Goal: Task Accomplishment & Management: Use online tool/utility

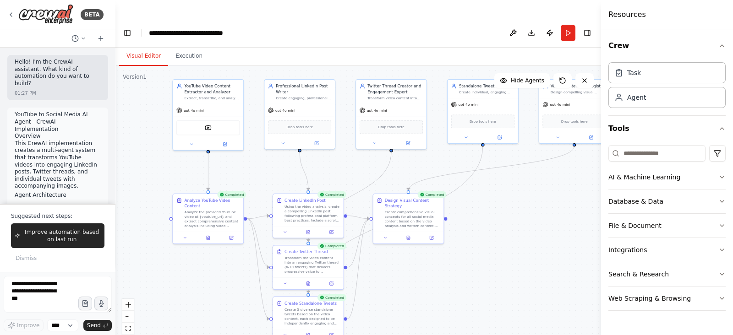
scroll to position [5923, 0]
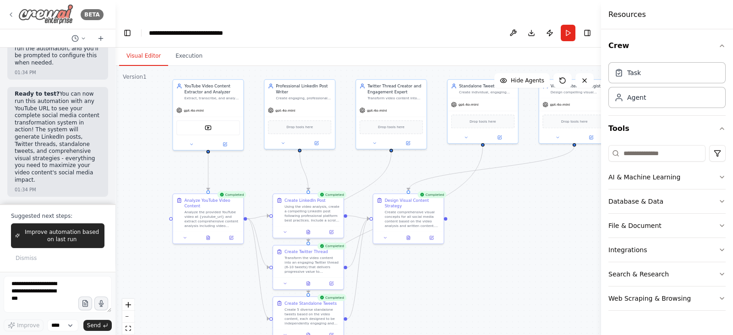
click at [14, 14] on icon at bounding box center [10, 14] width 7 height 7
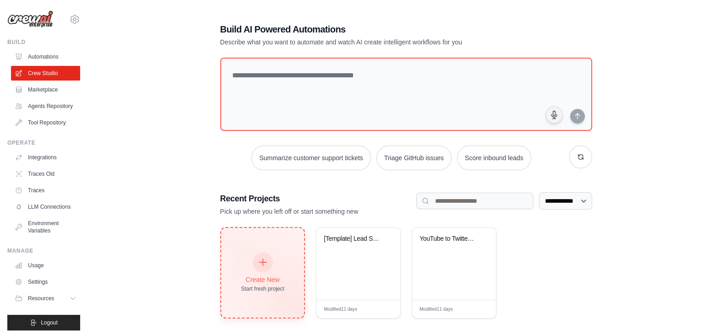
scroll to position [18, 0]
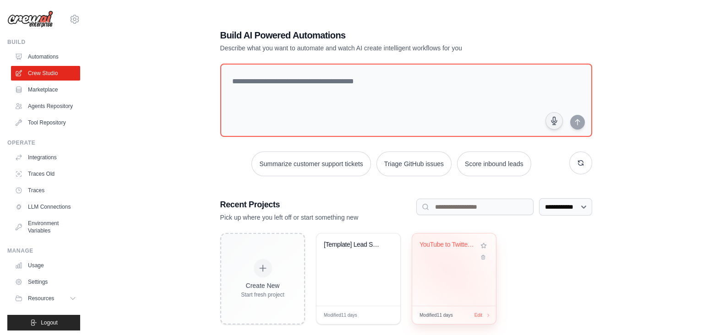
click at [449, 248] on div "YouTube to Twitter Thread Generator" at bounding box center [454, 269] width 84 height 72
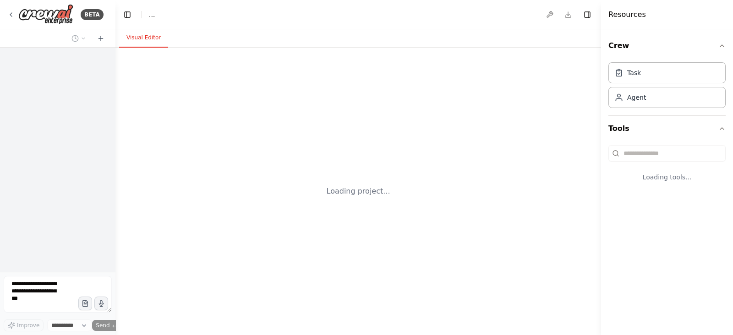
select select "****"
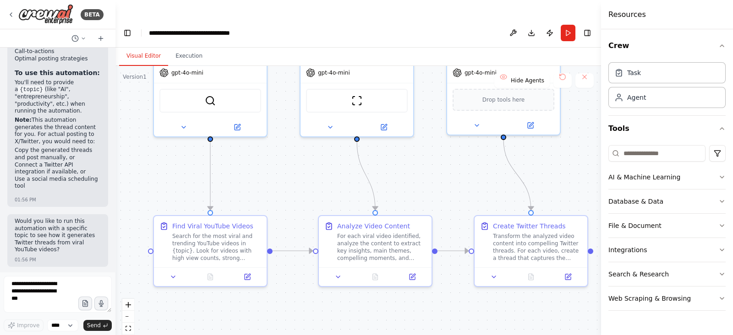
scroll to position [1593, 0]
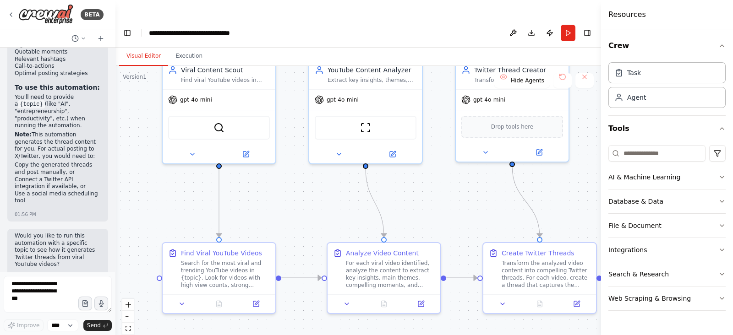
drag, startPoint x: 132, startPoint y: 216, endPoint x: 141, endPoint y: 184, distance: 33.1
click at [141, 184] on div ".deletable-edge-delete-btn { width: 20px; height: 20px; border: 0px solid #ffff…" at bounding box center [357, 210] width 485 height 288
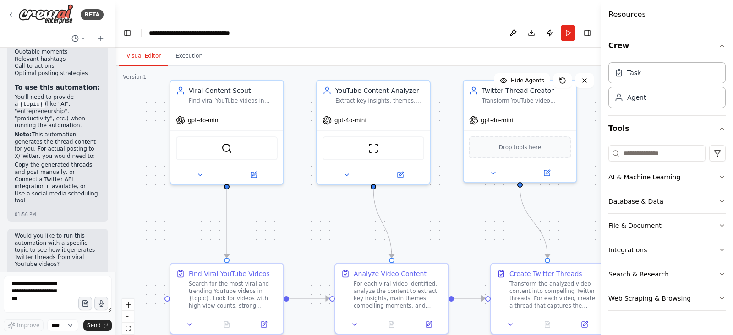
click at [7, 13] on div "BETA" at bounding box center [57, 14] width 115 height 29
click at [11, 12] on icon at bounding box center [10, 14] width 7 height 7
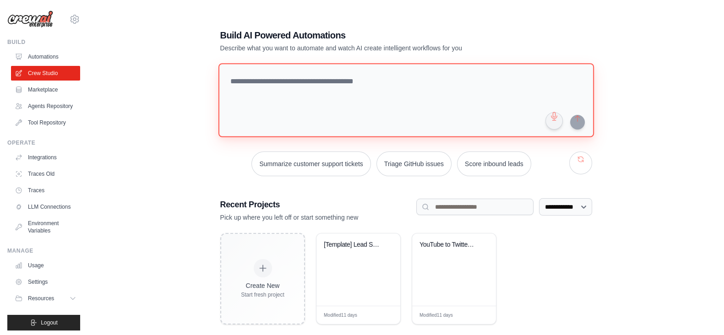
click at [342, 63] on textarea at bounding box center [405, 100] width 375 height 74
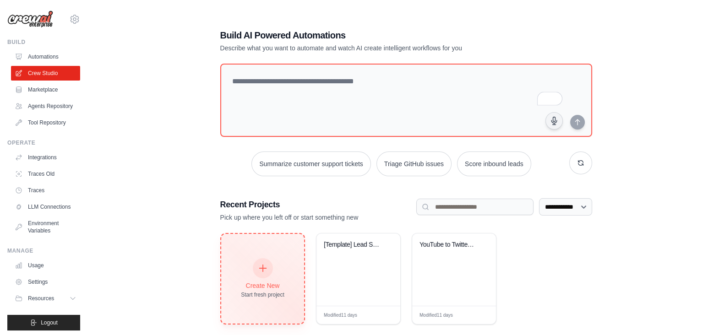
click at [253, 281] on div "Create New" at bounding box center [262, 285] width 43 height 9
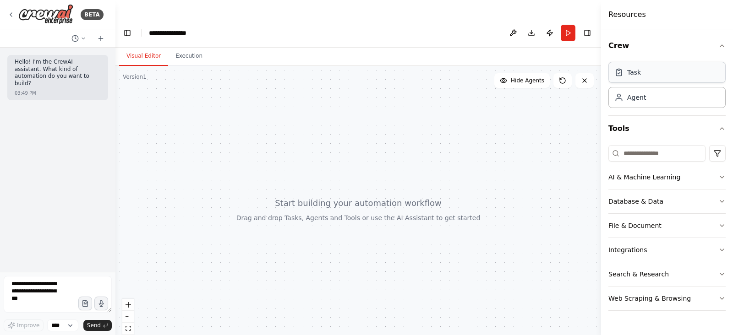
click at [658, 75] on div "Task" at bounding box center [666, 72] width 117 height 21
click at [640, 177] on div "AI & Machine Learning" at bounding box center [644, 177] width 72 height 9
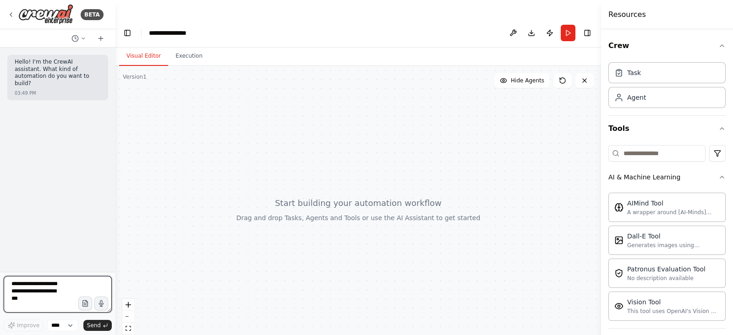
click at [43, 278] on textarea at bounding box center [58, 294] width 108 height 37
type textarea "**********"
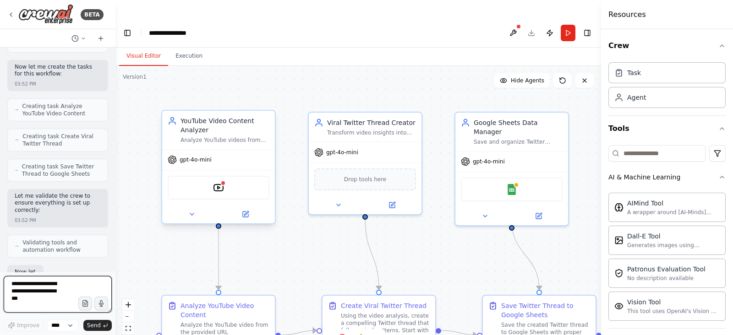
scroll to position [732, 0]
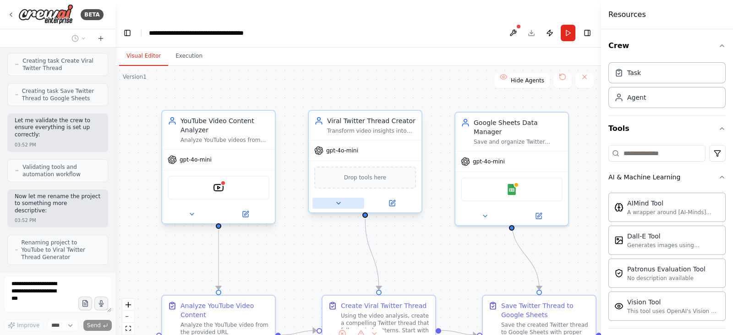
click at [338, 200] on icon at bounding box center [338, 203] width 7 height 7
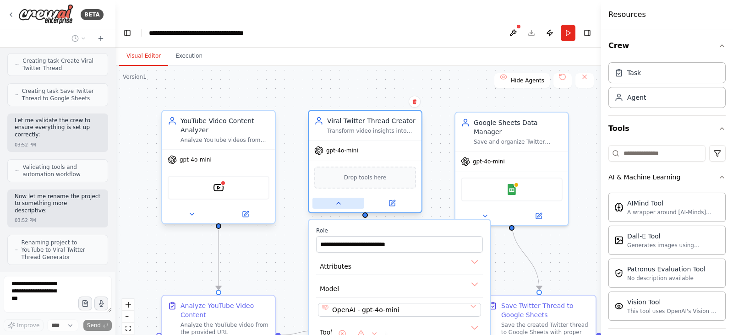
click at [338, 200] on icon at bounding box center [338, 203] width 7 height 7
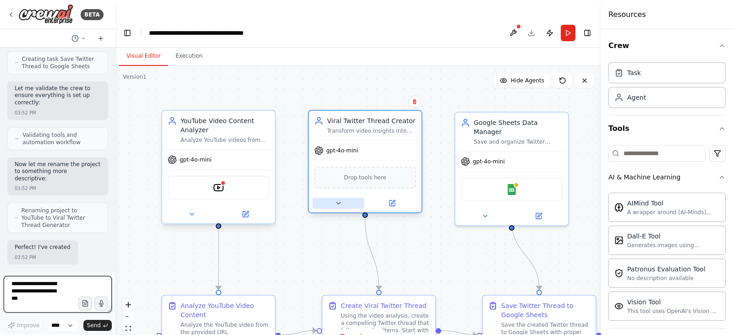
click at [338, 200] on icon at bounding box center [338, 203] width 7 height 7
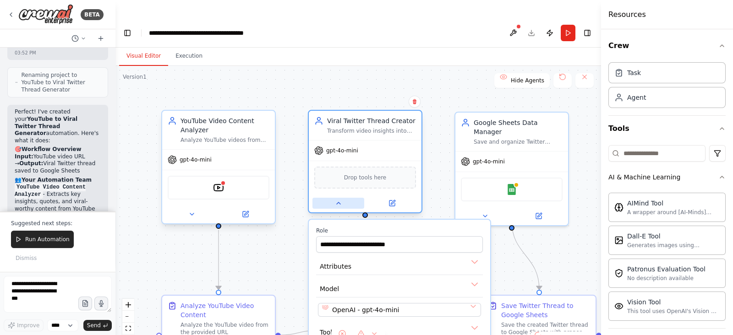
click at [338, 200] on icon at bounding box center [338, 203] width 7 height 7
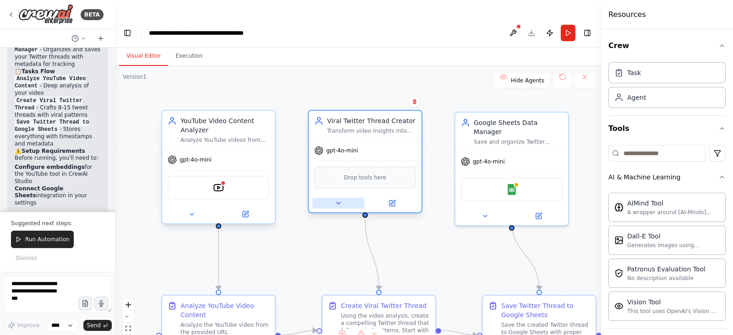
scroll to position [1131, 0]
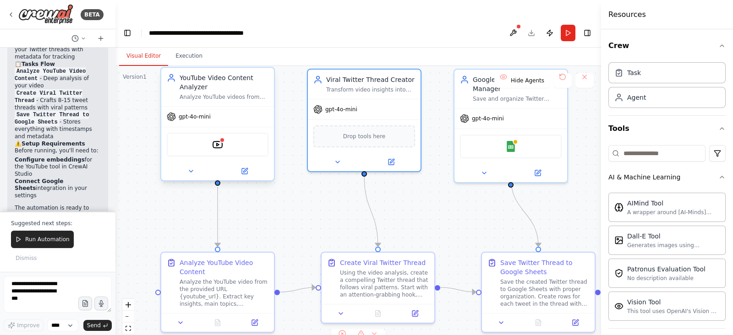
drag, startPoint x: 315, startPoint y: 236, endPoint x: 314, endPoint y: 193, distance: 43.5
click at [314, 193] on div ".deletable-edge-delete-btn { width: 20px; height: 20px; border: 0px solid #ffff…" at bounding box center [357, 210] width 485 height 288
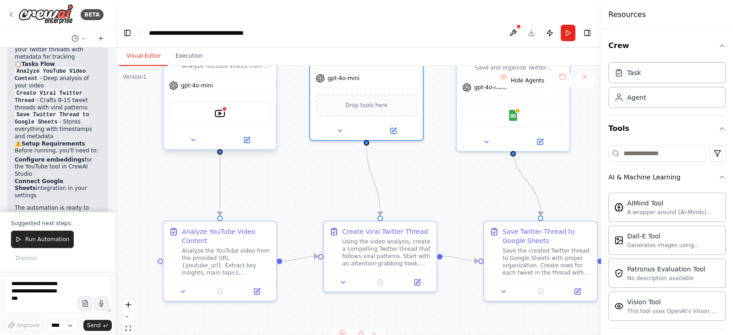
drag, startPoint x: 300, startPoint y: 207, endPoint x: 302, endPoint y: 184, distance: 23.5
click at [302, 184] on div ".deletable-edge-delete-btn { width: 20px; height: 20px; border: 0px solid #ffff…" at bounding box center [357, 210] width 485 height 288
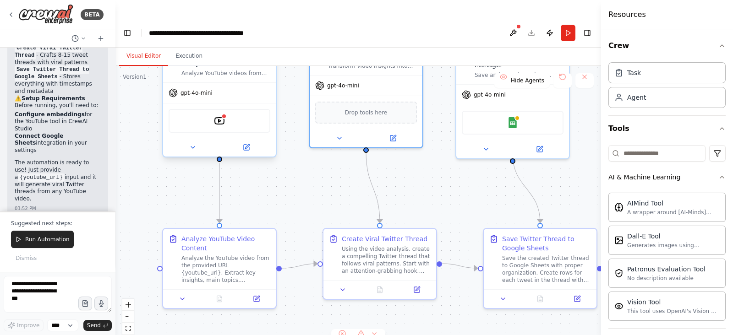
scroll to position [1183, 0]
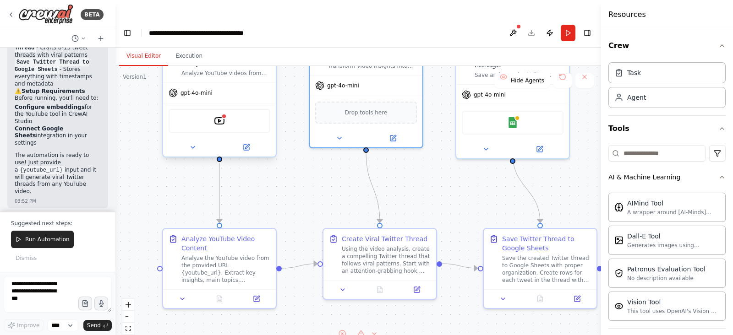
click at [344, 333] on div "1" at bounding box center [344, 337] width 13 height 9
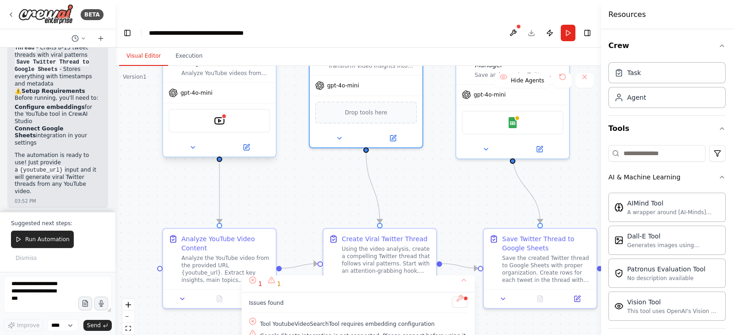
click at [303, 188] on div ".deletable-edge-delete-btn { width: 20px; height: 20px; border: 0px solid #ffff…" at bounding box center [357, 210] width 485 height 288
click at [462, 296] on div at bounding box center [464, 298] width 5 height 5
click at [451, 297] on button at bounding box center [459, 302] width 16 height 11
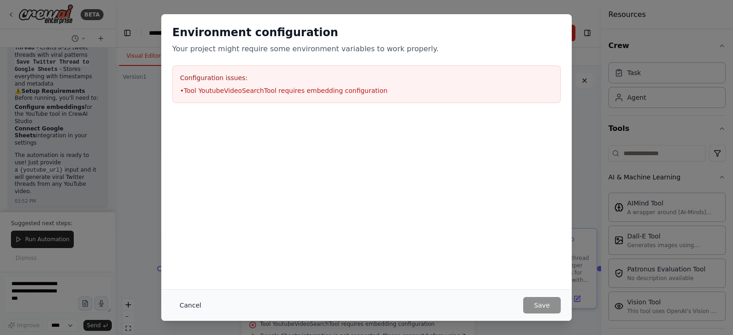
click at [189, 304] on button "Cancel" at bounding box center [190, 305] width 36 height 16
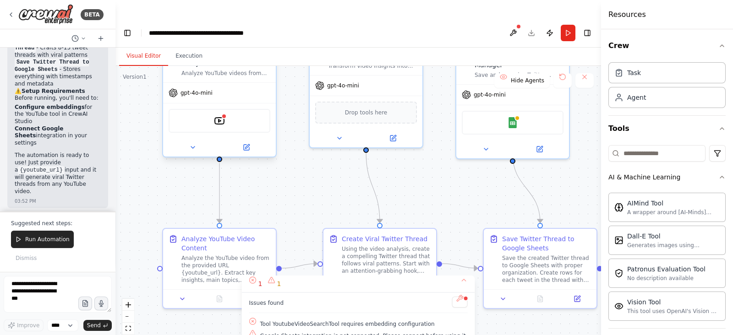
click at [221, 111] on div "YoutubeVideoSearchTool" at bounding box center [219, 121] width 102 height 24
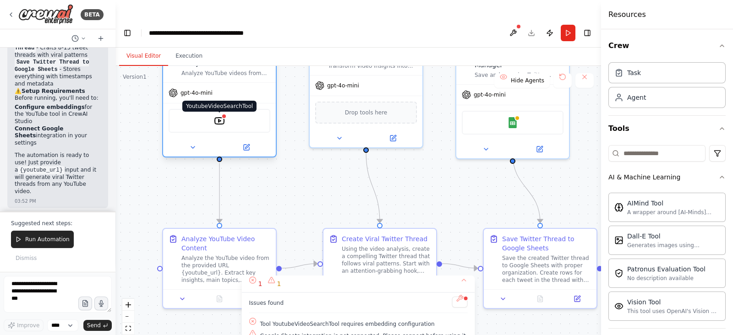
click at [222, 115] on img at bounding box center [219, 120] width 11 height 11
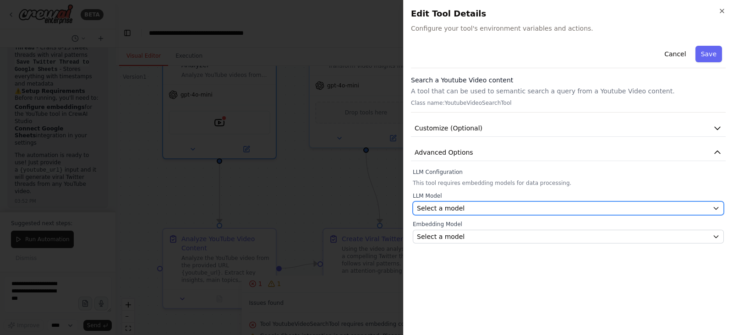
click at [484, 210] on div "Select a model" at bounding box center [563, 208] width 292 height 9
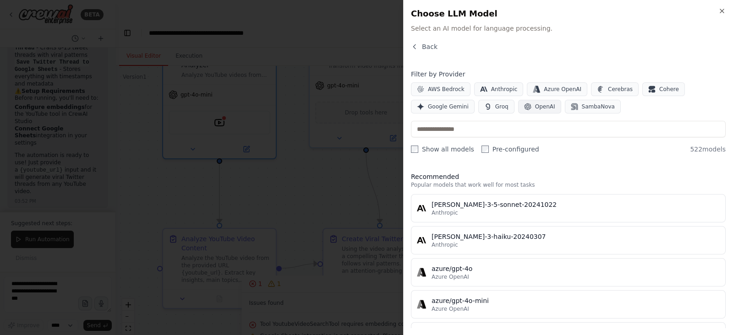
click at [540, 109] on span "OpenAI" at bounding box center [545, 106] width 20 height 7
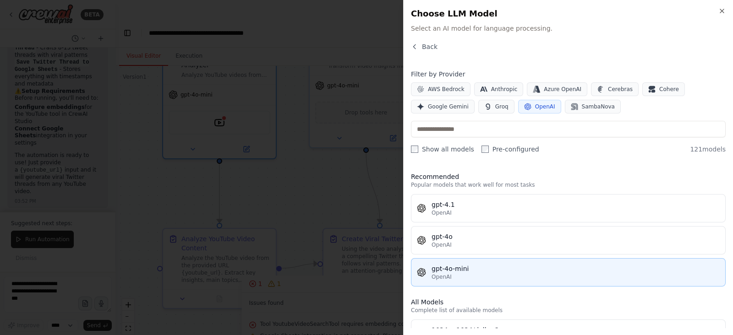
click at [488, 262] on button "gpt-4o-mini OpenAI" at bounding box center [568, 272] width 315 height 28
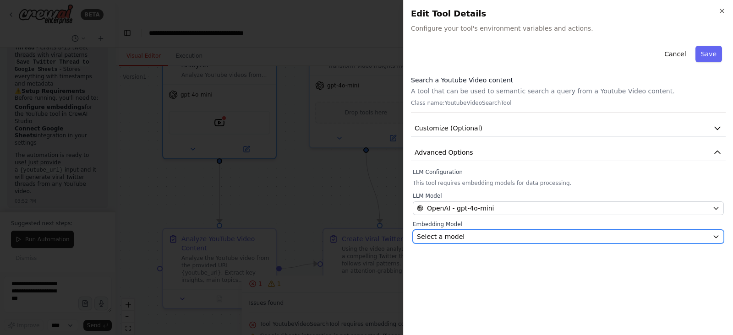
click at [498, 240] on div "Select a model" at bounding box center [563, 236] width 292 height 9
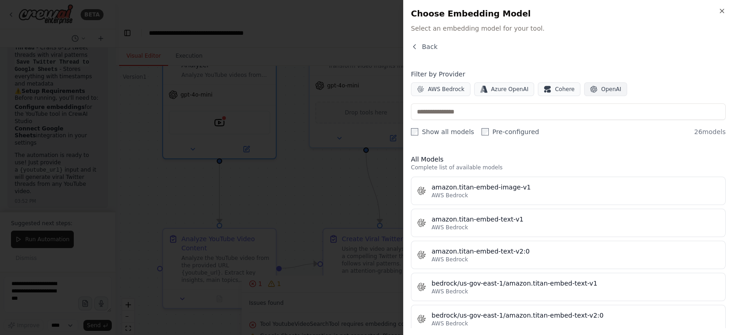
click at [588, 95] on button "OpenAI" at bounding box center [605, 89] width 43 height 14
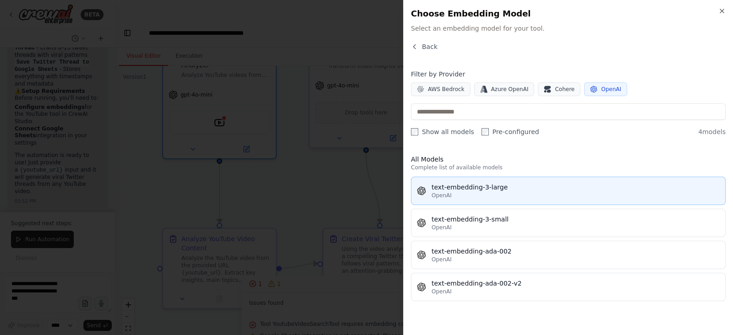
click at [503, 194] on div "OpenAI" at bounding box center [575, 195] width 288 height 7
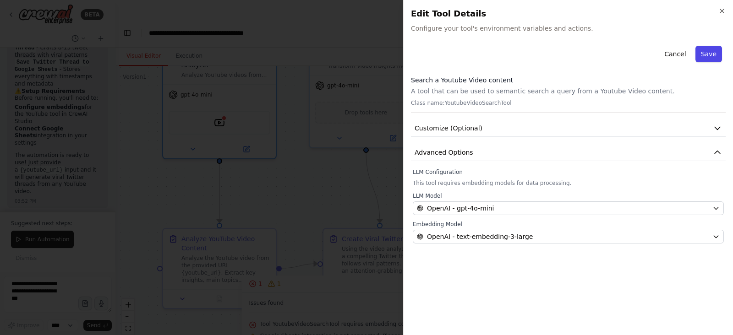
click at [708, 56] on button "Save" at bounding box center [708, 54] width 27 height 16
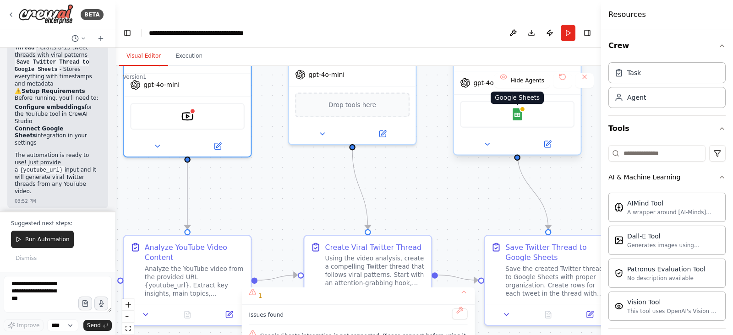
click at [511, 108] on img at bounding box center [517, 114] width 12 height 12
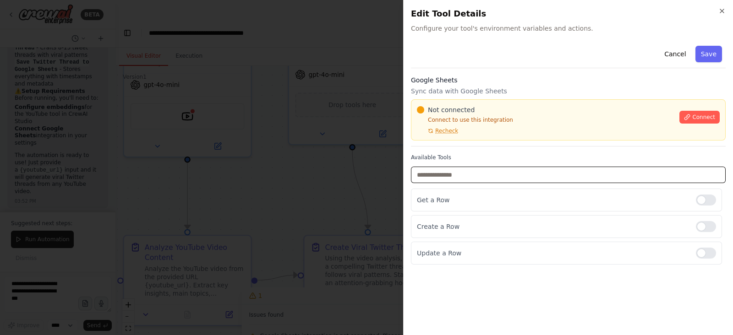
click at [497, 180] on input "text" at bounding box center [568, 175] width 315 height 16
click at [711, 254] on div at bounding box center [705, 253] width 20 height 11
click at [696, 114] on span "Connect" at bounding box center [703, 117] width 23 height 7
click at [456, 91] on p "Sync data with Google Sheets" at bounding box center [568, 91] width 315 height 9
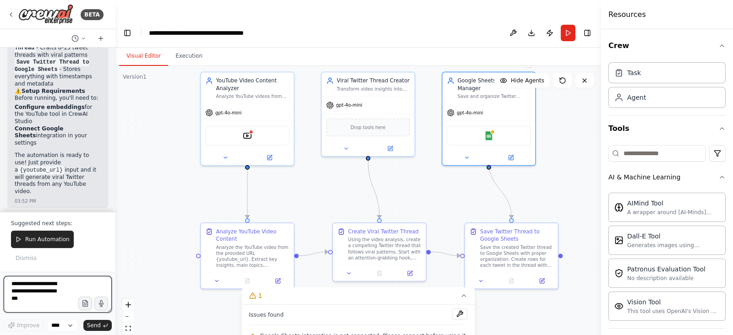
click at [39, 293] on textarea at bounding box center [58, 294] width 108 height 37
type textarea "**********"
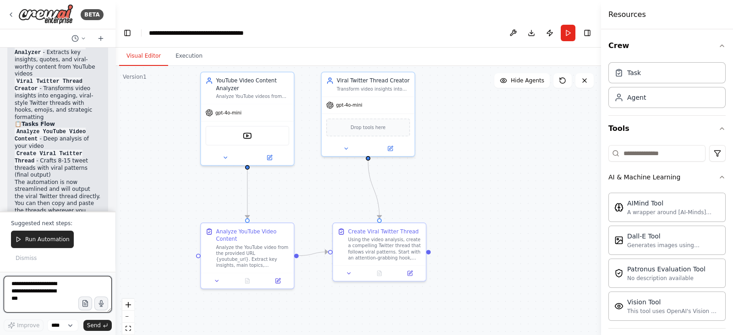
scroll to position [1762, 0]
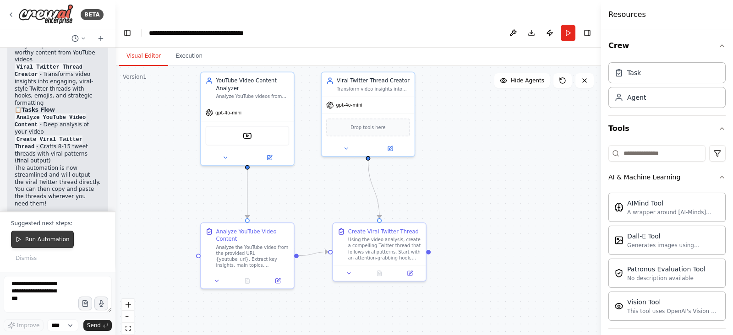
click at [38, 243] on span "Run Automation" at bounding box center [47, 239] width 44 height 7
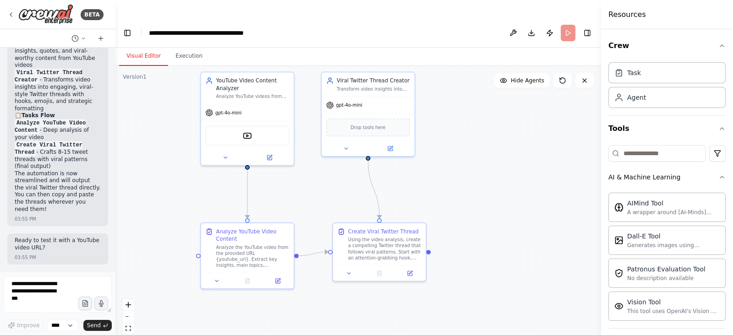
scroll to position [1719, 0]
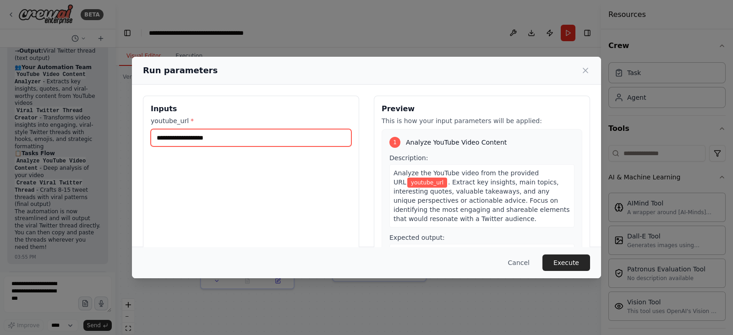
click at [266, 137] on input "youtube_url *" at bounding box center [251, 137] width 201 height 17
paste input "**********"
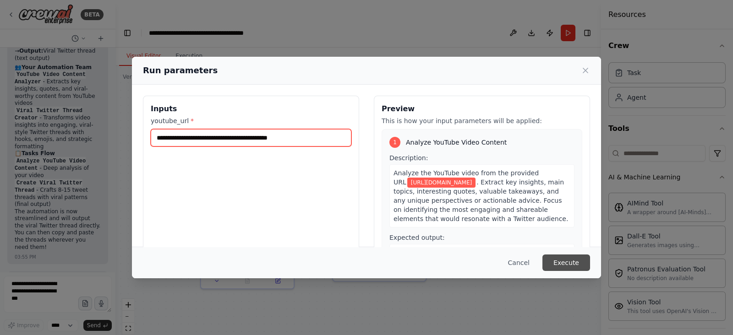
type input "**********"
click at [568, 266] on button "Execute" at bounding box center [566, 263] width 48 height 16
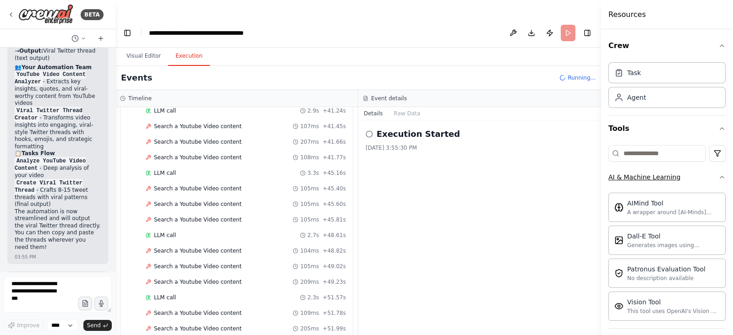
scroll to position [893, 0]
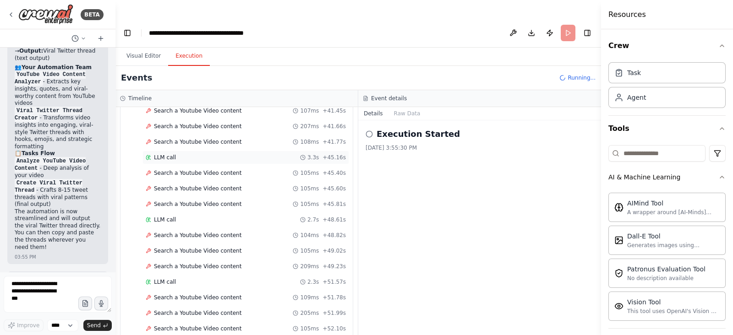
click at [177, 154] on div "LLM call 3.3s + 45.16s" at bounding box center [246, 157] width 200 height 7
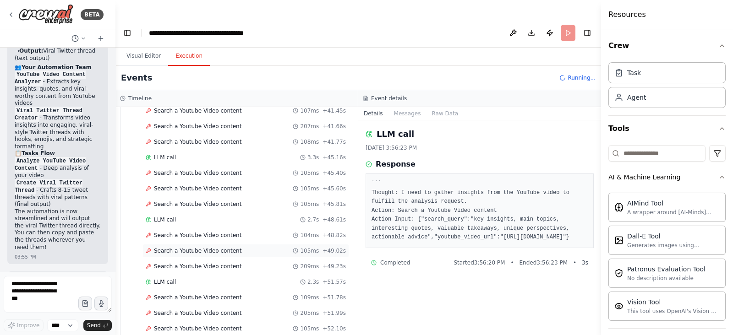
scroll to position [1140, 0]
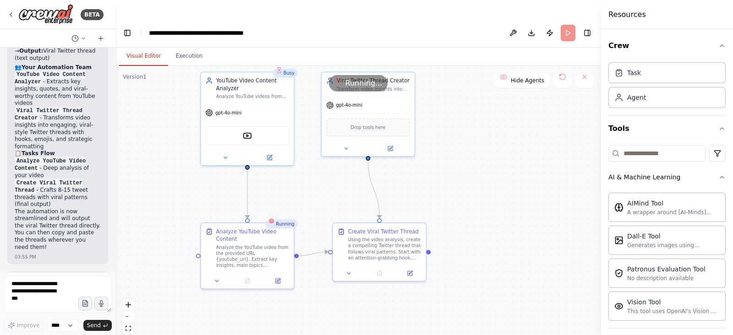
click at [144, 47] on button "Visual Editor" at bounding box center [143, 56] width 49 height 19
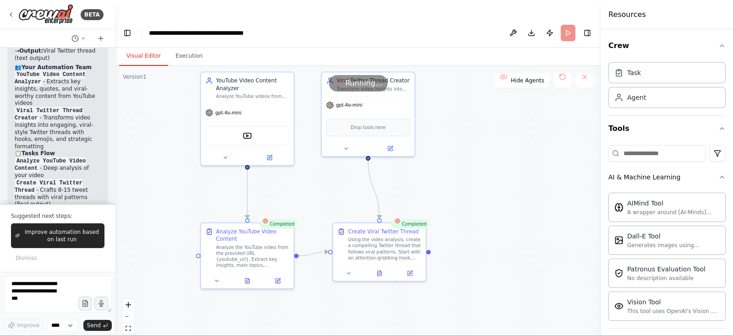
scroll to position [1762, 0]
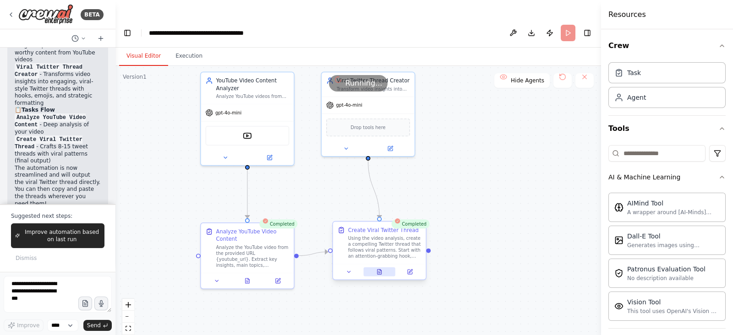
click at [378, 269] on icon at bounding box center [379, 271] width 4 height 5
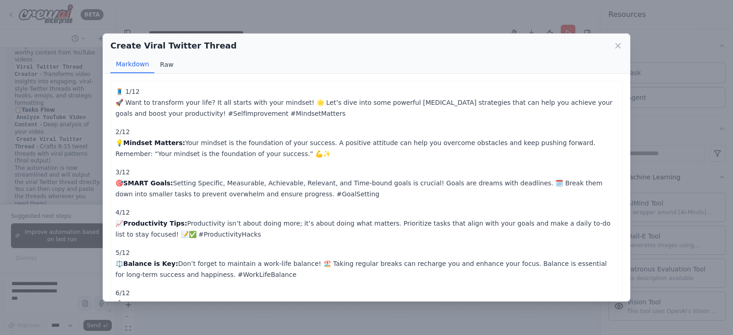
click at [167, 65] on button "Raw" at bounding box center [166, 64] width 24 height 17
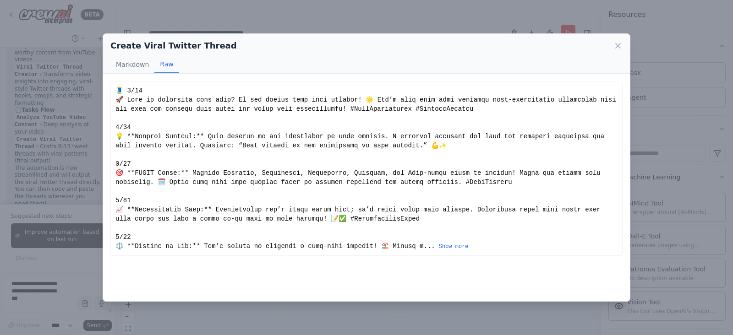
click at [429, 250] on div "... Show more" at bounding box center [366, 168] width 512 height 175
click at [439, 245] on button "Show more" at bounding box center [454, 246] width 30 height 7
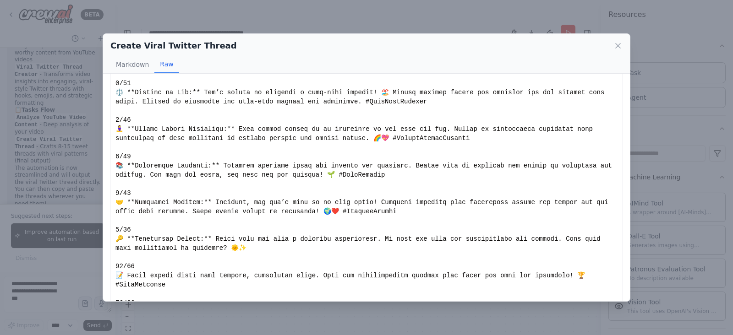
scroll to position [0, 0]
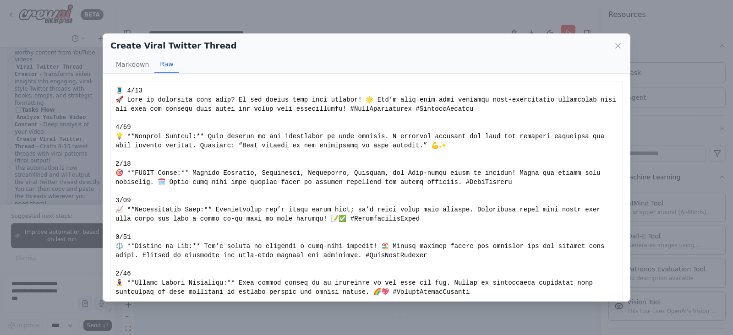
click at [292, 141] on div "Show less" at bounding box center [366, 310] width 502 height 449
click at [318, 6] on div "Create Viral Twitter Thread Markdown Raw 🧵 1/12 🚀 Want to transform your life? …" at bounding box center [366, 167] width 733 height 335
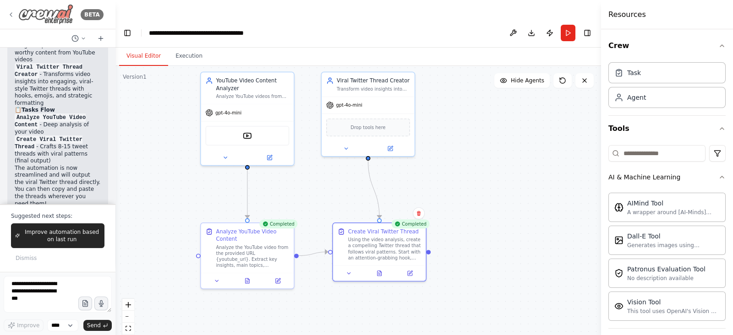
click at [11, 13] on icon at bounding box center [11, 15] width 2 height 4
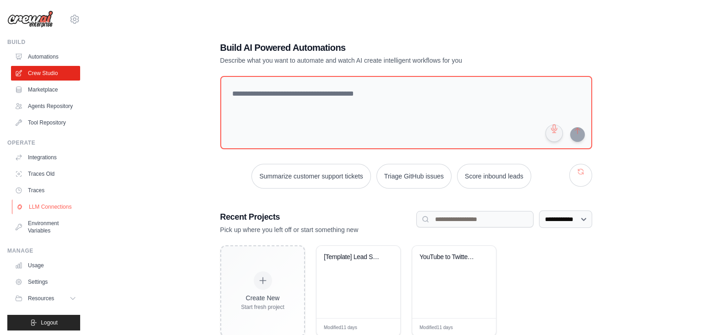
click at [39, 214] on link "LLM Connections" at bounding box center [46, 207] width 69 height 15
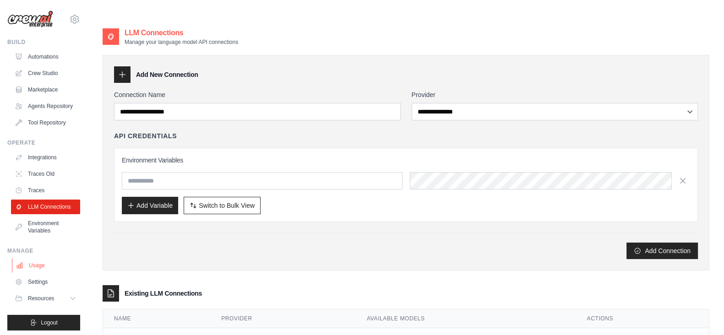
click at [35, 273] on link "Usage" at bounding box center [46, 265] width 69 height 15
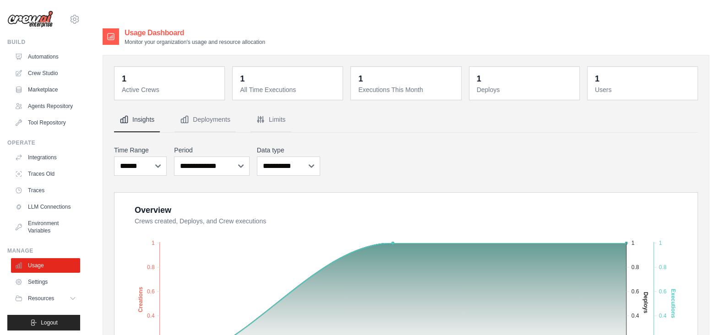
click at [425, 151] on div "**********" at bounding box center [406, 161] width 584 height 34
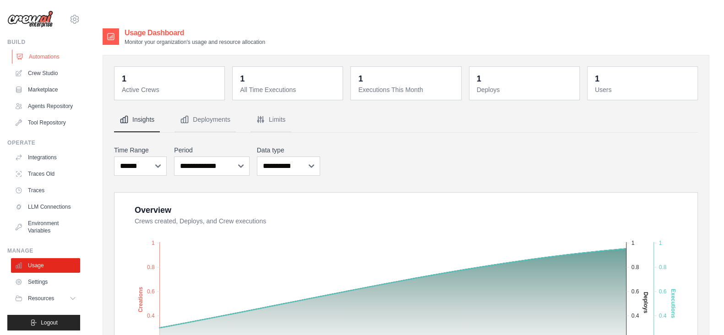
click at [46, 56] on link "Automations" at bounding box center [46, 56] width 69 height 15
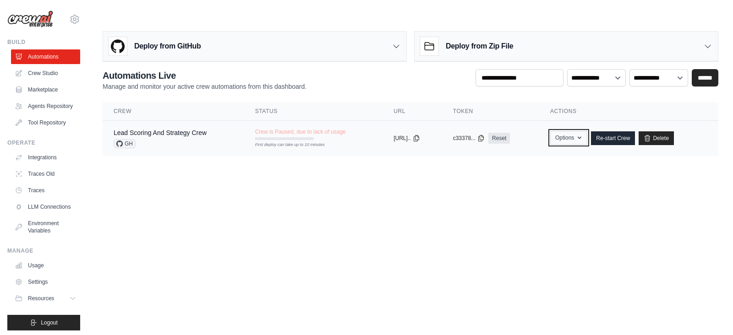
click at [575, 131] on button "Options" at bounding box center [568, 138] width 37 height 14
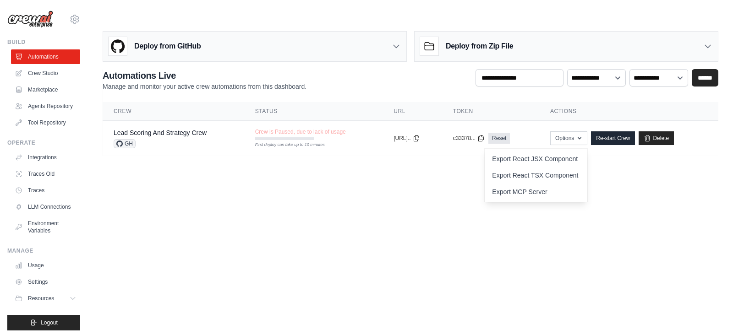
click at [391, 186] on body "faizsayyad421@gmail.com Settings Build Automations" at bounding box center [366, 167] width 733 height 335
click at [176, 129] on link "Lead Scoring And Strategy Crew" at bounding box center [160, 132] width 93 height 7
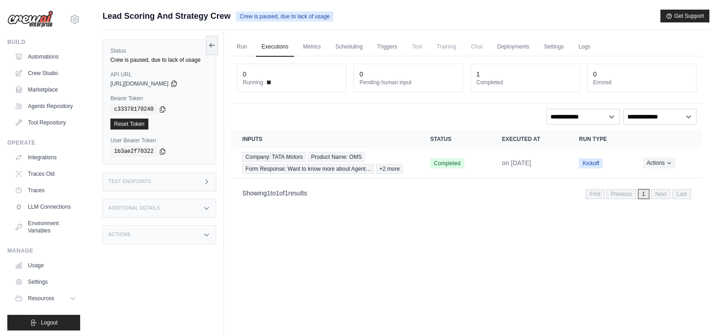
scroll to position [18, 0]
click at [315, 37] on link "Metrics" at bounding box center [312, 46] width 29 height 19
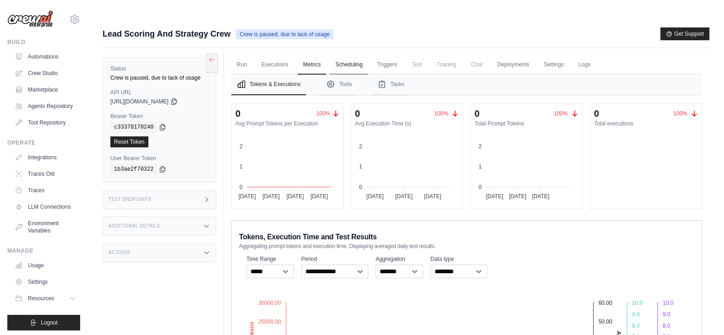
click at [362, 55] on link "Scheduling" at bounding box center [349, 64] width 38 height 19
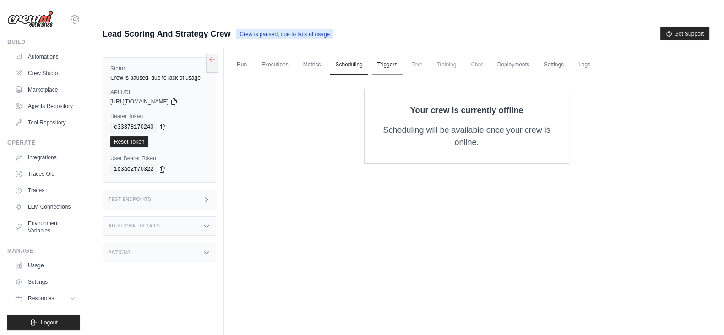
click at [392, 55] on link "Triggers" at bounding box center [387, 64] width 31 height 19
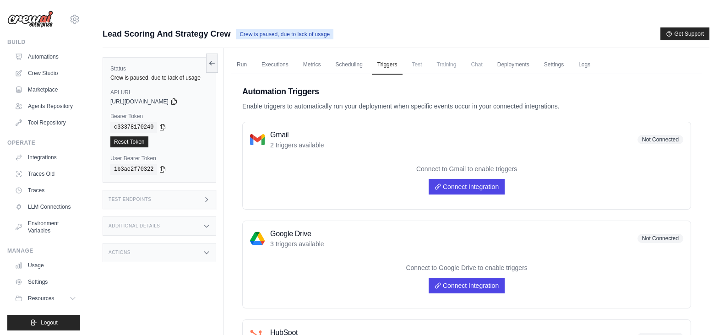
click at [456, 55] on span "Training" at bounding box center [446, 64] width 31 height 18
click at [212, 53] on button at bounding box center [212, 62] width 12 height 19
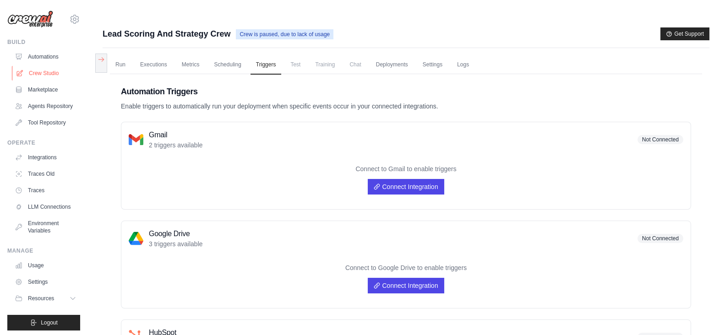
click at [39, 78] on link "Crew Studio" at bounding box center [46, 73] width 69 height 15
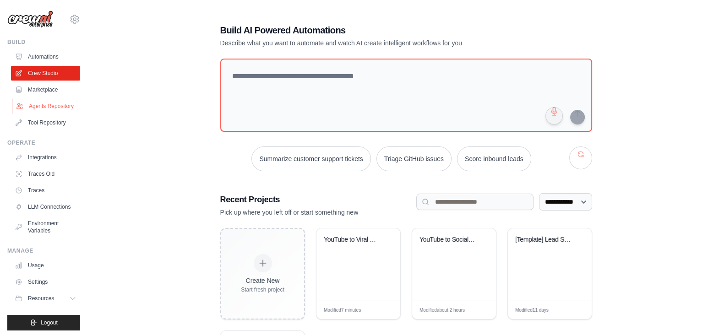
click at [42, 105] on link "Agents Repository" at bounding box center [46, 106] width 69 height 15
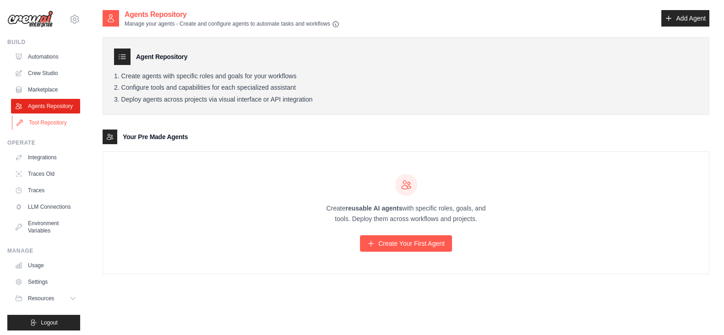
click at [41, 130] on link "Tool Repository" at bounding box center [46, 122] width 69 height 15
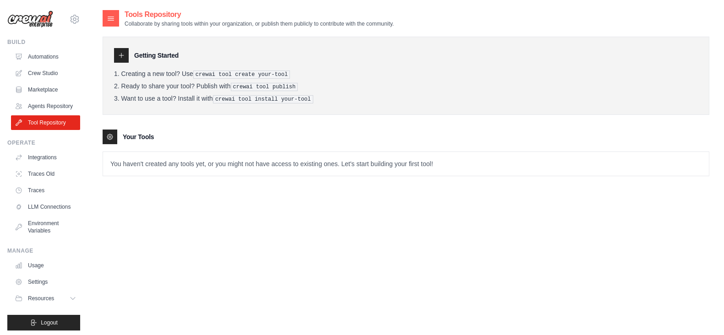
scroll to position [18, 0]
click at [255, 152] on p "You haven't created any tools yet, or you might not have access to existing one…" at bounding box center [406, 164] width 606 height 24
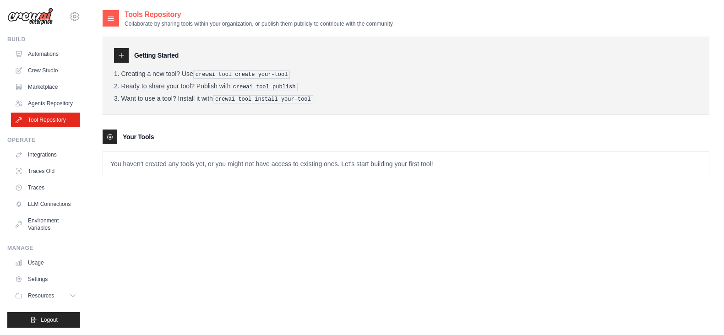
drag, startPoint x: 176, startPoint y: 254, endPoint x: 165, endPoint y: 198, distance: 56.5
click at [176, 254] on div "Tools Repository Collaborate by sharing tools within your organization, or publ…" at bounding box center [406, 176] width 607 height 335
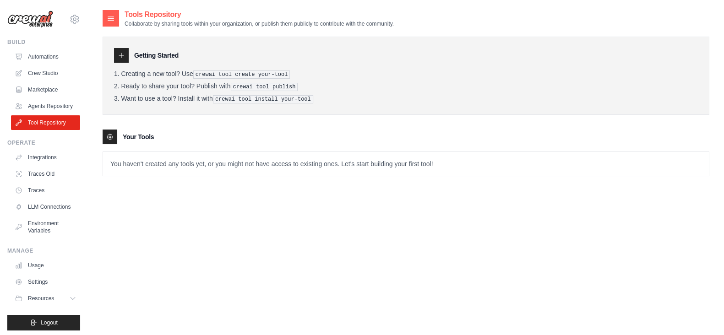
click at [29, 18] on img at bounding box center [30, 19] width 46 height 17
click at [69, 21] on icon at bounding box center [74, 19] width 11 height 11
click at [102, 173] on div "Tools Repository Collaborate by sharing tools within your organization, or publ…" at bounding box center [406, 176] width 636 height 335
click at [46, 53] on link "Automations" at bounding box center [46, 56] width 69 height 15
